Goal: Task Accomplishment & Management: Complete application form

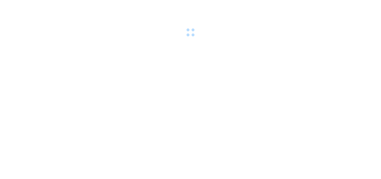
click at [103, 33] on div at bounding box center [190, 19] width 381 height 39
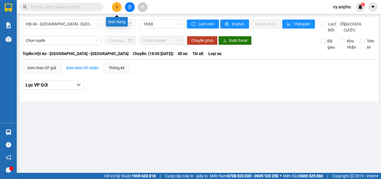
click at [116, 9] on button at bounding box center [117, 7] width 10 height 10
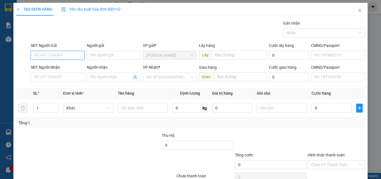
click at [52, 58] on input "SĐT Người Gửi" at bounding box center [58, 55] width 54 height 9
type input "0368498180"
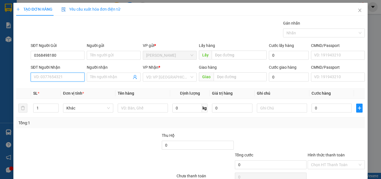
click at [43, 78] on input "SĐT Người Nhận" at bounding box center [58, 77] width 54 height 9
type input "0827980030"
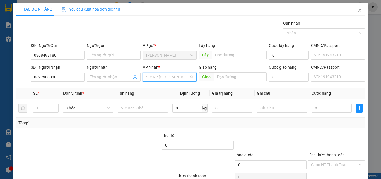
drag, startPoint x: 161, startPoint y: 78, endPoint x: 153, endPoint y: 70, distance: 11.7
click at [162, 77] on input "search" at bounding box center [167, 77] width 43 height 8
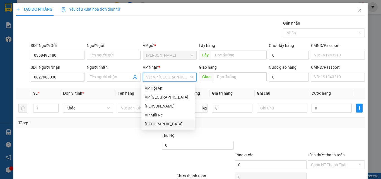
click at [161, 123] on div "[GEOGRAPHIC_DATA]" at bounding box center [168, 124] width 47 height 6
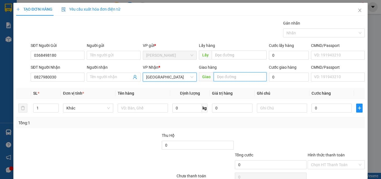
click at [225, 76] on input "text" at bounding box center [240, 76] width 53 height 9
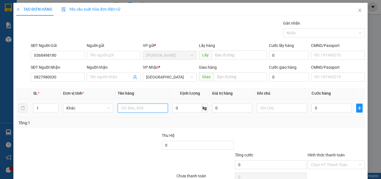
click at [127, 107] on input "text" at bounding box center [143, 108] width 50 height 9
type input "[PERSON_NAME] + tui trang"
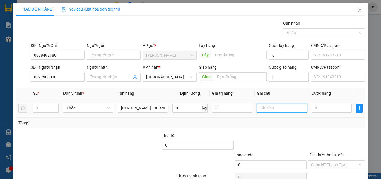
click at [262, 109] on input "text" at bounding box center [282, 108] width 50 height 9
type input "d"
type input "sang 16/9 lay"
click at [321, 108] on input "0" at bounding box center [332, 108] width 40 height 9
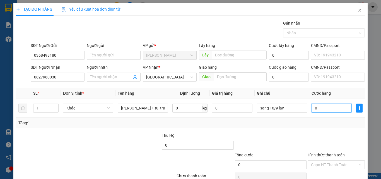
type input "8"
type input "80"
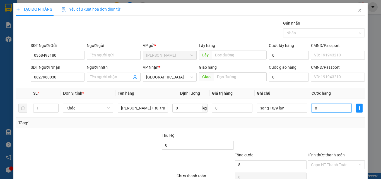
type input "80"
type input "80.000"
click at [195, 26] on div "Gán nhãn Nhãn" at bounding box center [198, 30] width 337 height 20
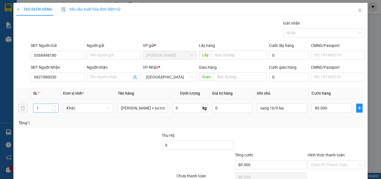
type input "2"
click at [54, 106] on icon "up" at bounding box center [55, 107] width 2 height 2
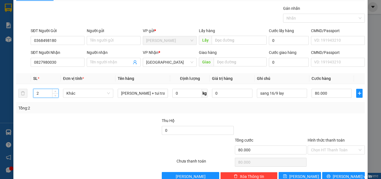
scroll to position [28, 0]
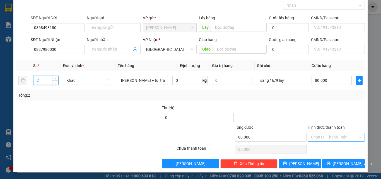
click at [323, 138] on input "Hình thức thanh toán" at bounding box center [334, 137] width 47 height 8
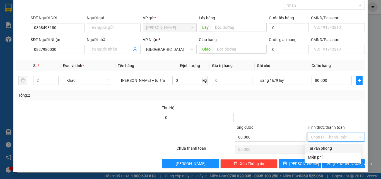
click at [315, 146] on div "Tại văn phòng" at bounding box center [333, 148] width 50 height 6
type input "0"
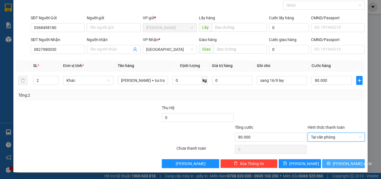
click at [347, 166] on span "[PERSON_NAME] và In" at bounding box center [352, 163] width 39 height 6
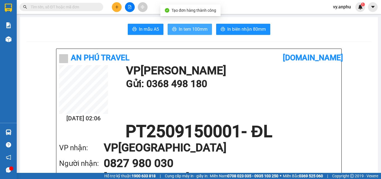
click at [183, 29] on span "In tem 100mm" at bounding box center [193, 29] width 29 height 7
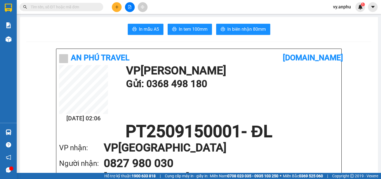
click at [297, 113] on div "[DATE] 02:06 VP [PERSON_NAME] Gửi: 0368 498 180" at bounding box center [199, 94] width 280 height 58
click at [267, 57] on div "An Phú Travel" at bounding box center [171, 58] width 224 height 12
click at [290, 90] on h1 "Gửi: 0368 498 180" at bounding box center [231, 83] width 210 height 15
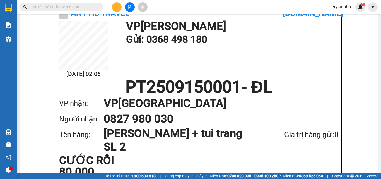
scroll to position [56, 0]
